Goal: Task Accomplishment & Management: Use online tool/utility

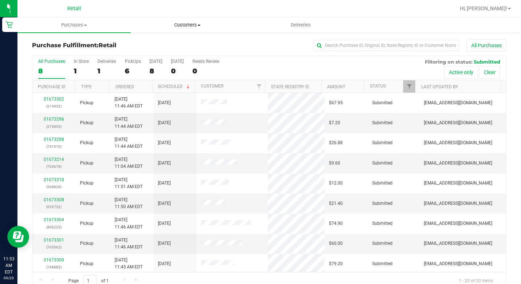
click at [191, 23] on span "Customers" at bounding box center [187, 25] width 112 height 7
click at [169, 47] on li "All customers" at bounding box center [187, 44] width 113 height 9
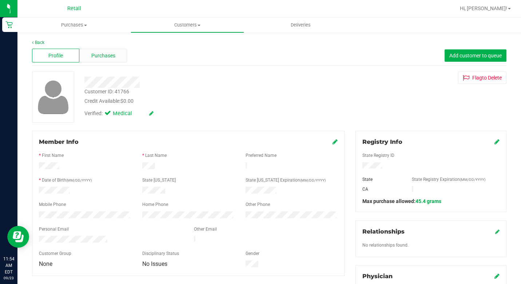
click at [94, 57] on span "Purchases" at bounding box center [103, 56] width 24 height 8
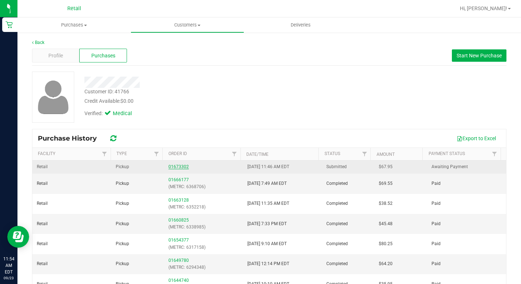
click at [173, 165] on link "01673302" at bounding box center [178, 166] width 20 height 5
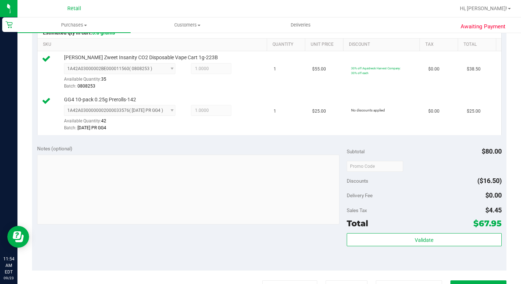
scroll to position [327, 0]
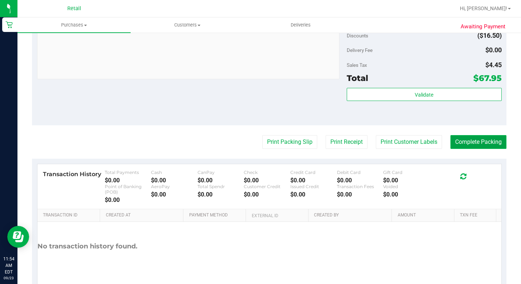
click at [477, 149] on button "Complete Packing" at bounding box center [478, 142] width 56 height 14
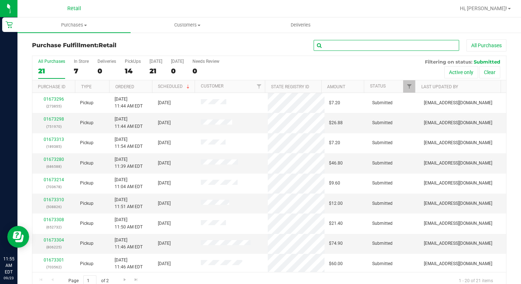
click at [371, 47] on input "text" at bounding box center [386, 45] width 145 height 11
type input "[PERSON_NAME]"
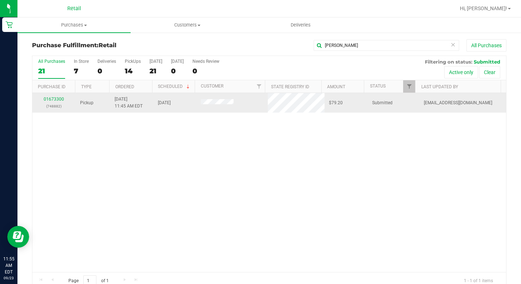
click at [51, 96] on div "01673300 (748882)" at bounding box center [54, 103] width 35 height 14
click at [52, 97] on link "01673300" at bounding box center [54, 99] width 20 height 5
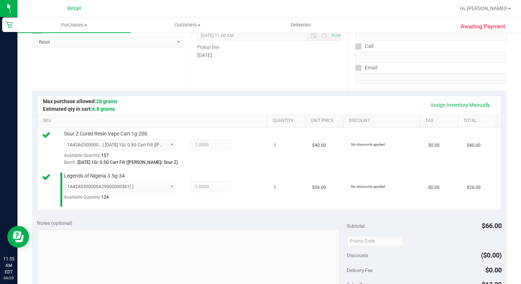
scroll to position [218, 0]
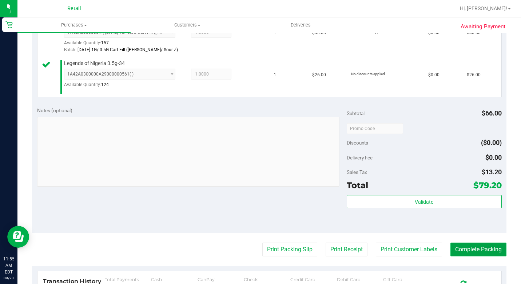
click at [487, 257] on button "Complete Packing" at bounding box center [478, 250] width 56 height 14
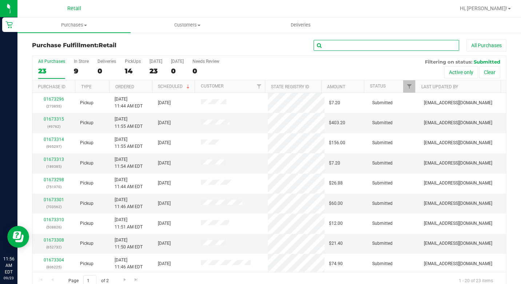
click at [370, 47] on input "text" at bounding box center [386, 45] width 145 height 11
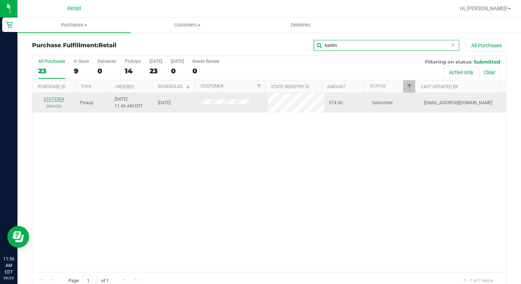
type input "kaitlin"
click at [57, 99] on link "01673304" at bounding box center [54, 99] width 20 height 5
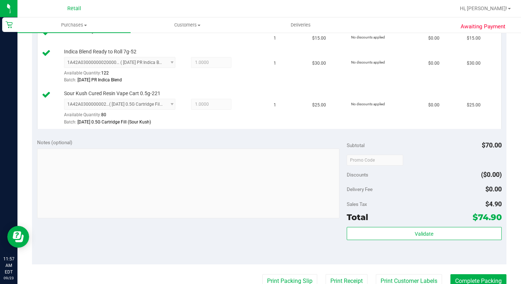
scroll to position [327, 0]
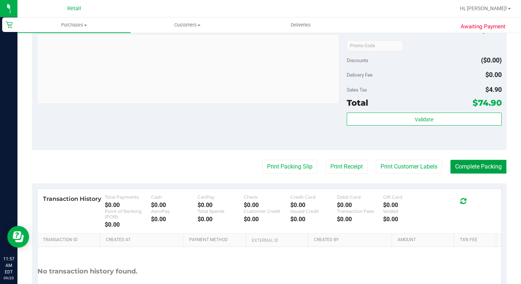
click at [481, 174] on button "Complete Packing" at bounding box center [478, 167] width 56 height 14
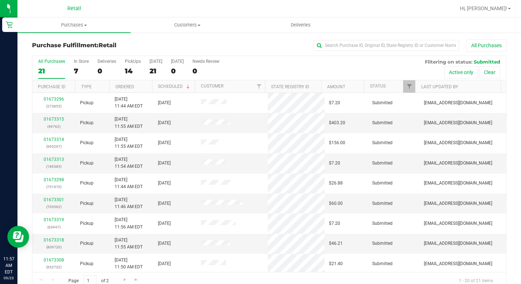
click at [387, 56] on div "All Purchases 21 In Store 7 Deliveries 0 PickUps 14 [DATE] 21 [DATE] 0 Needs Re…" at bounding box center [269, 59] width 474 height 6
click at [378, 48] on input "text" at bounding box center [386, 45] width 145 height 11
type input "[PERSON_NAME]"
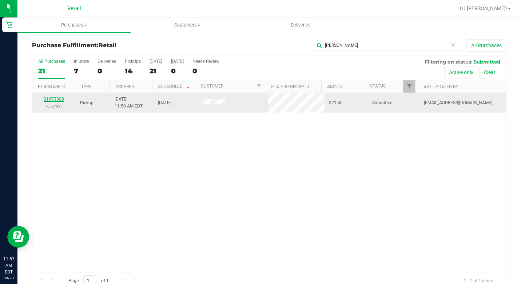
click at [55, 99] on link "01673308" at bounding box center [54, 99] width 20 height 5
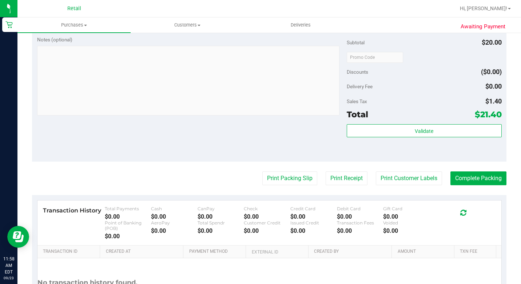
scroll to position [327, 0]
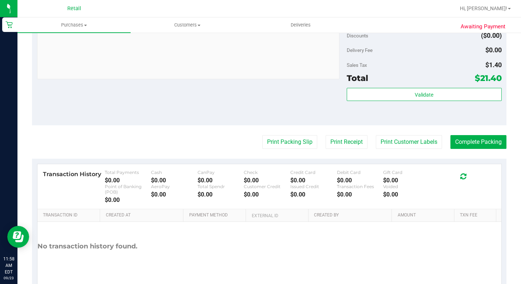
click at [486, 153] on purchase-details "Back Edit Purchase Cancel Purchase View Profile # 01673308 Med | Rec METRC ID: …" at bounding box center [269, 6] width 474 height 589
click at [486, 149] on button "Complete Packing" at bounding box center [478, 142] width 56 height 14
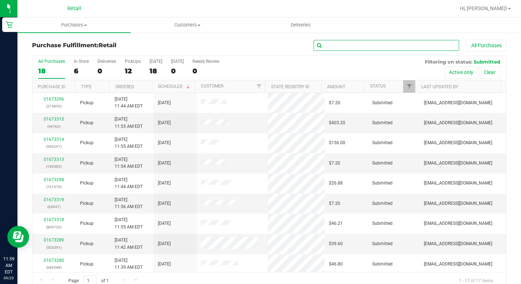
click at [325, 47] on input "text" at bounding box center [386, 45] width 145 height 11
type input "[PERSON_NAME]"
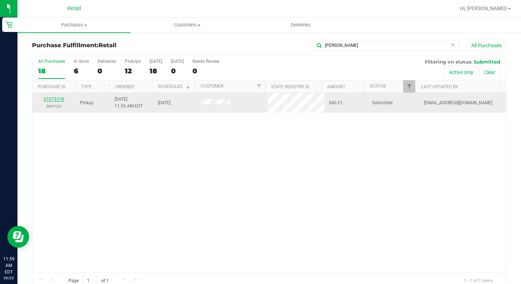
click at [59, 99] on link "01673318" at bounding box center [54, 99] width 20 height 5
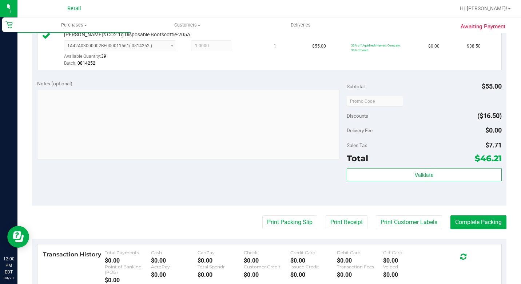
scroll to position [290, 0]
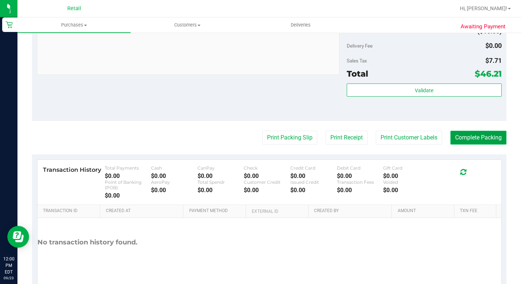
click at [485, 145] on button "Complete Packing" at bounding box center [478, 138] width 56 height 14
